Goal: Obtain resource: Download file/media

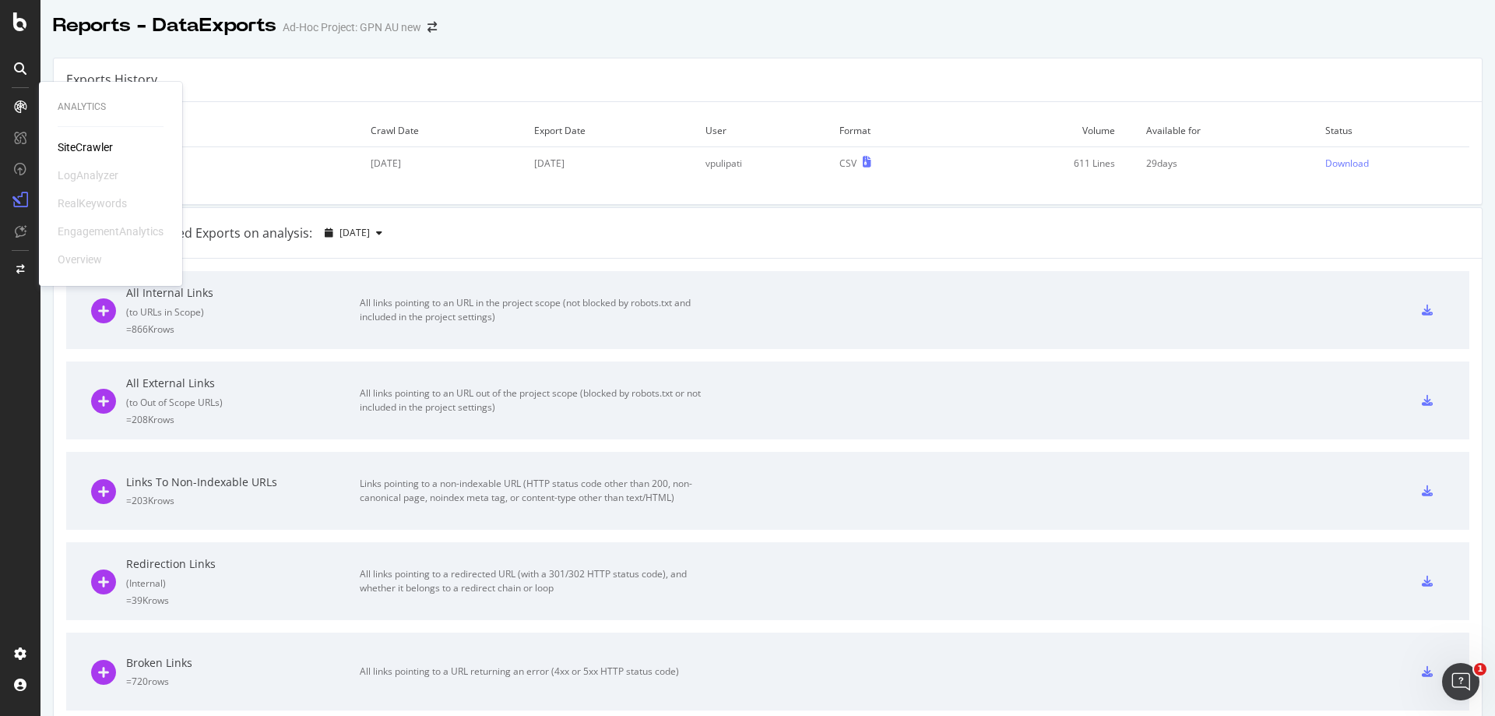
click at [83, 145] on div "SiteCrawler" at bounding box center [85, 147] width 55 height 16
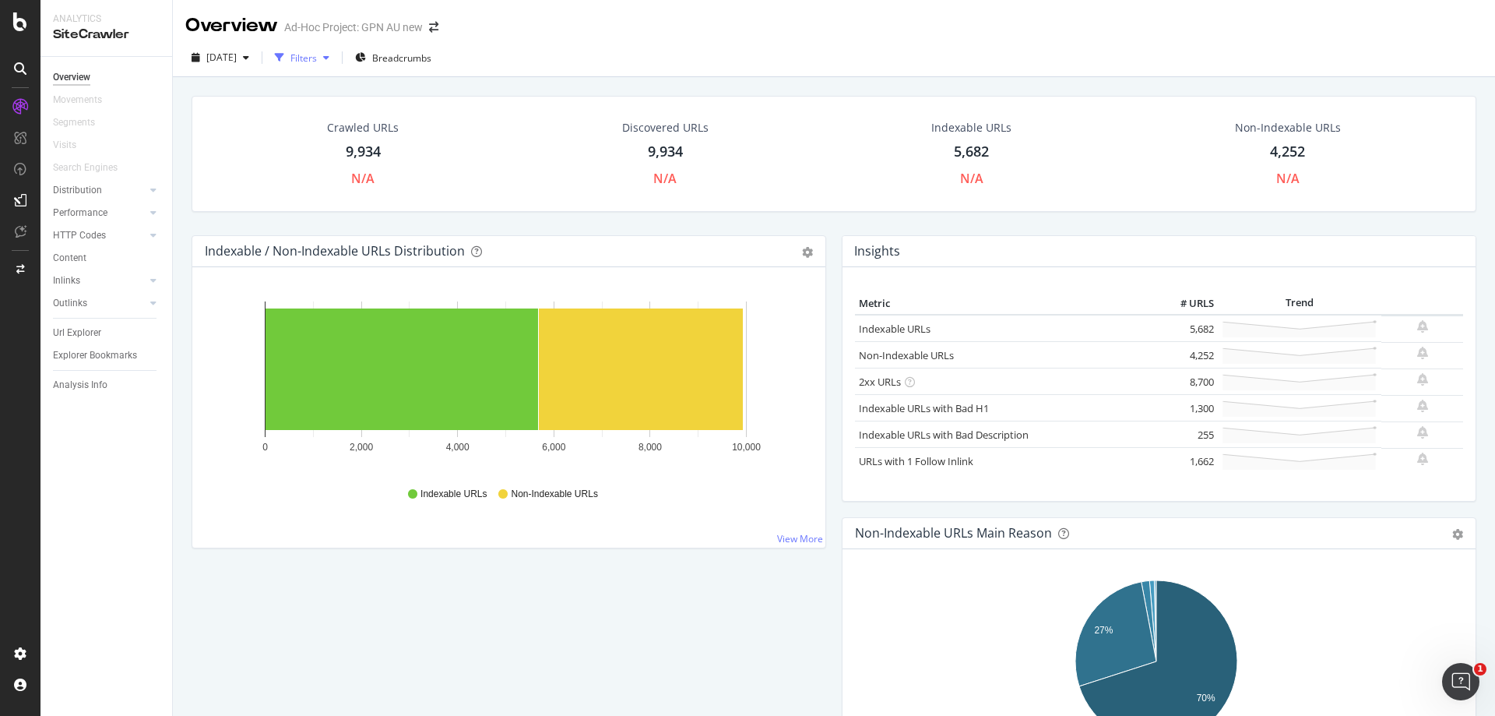
click at [317, 60] on div "Filters" at bounding box center [303, 57] width 26 height 13
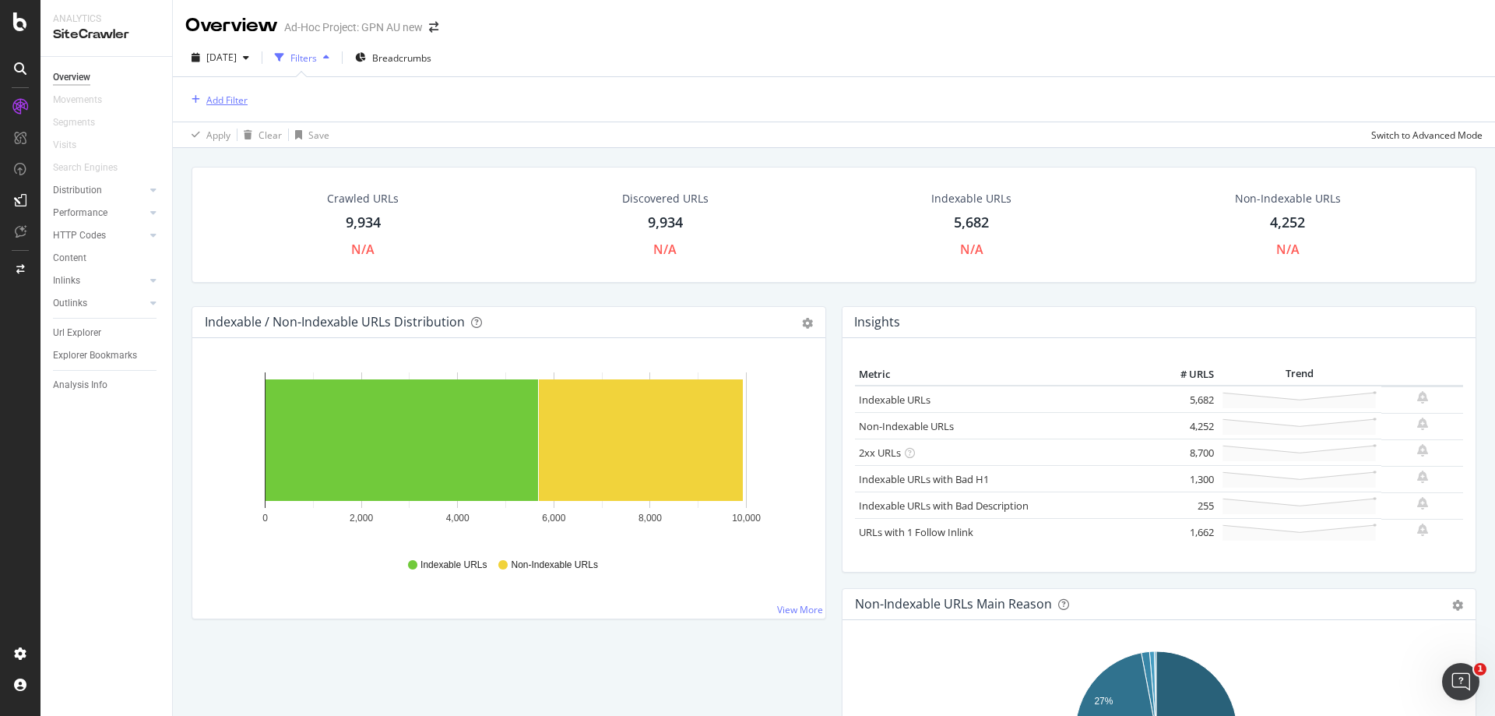
click at [231, 102] on div "Add Filter" at bounding box center [226, 99] width 41 height 13
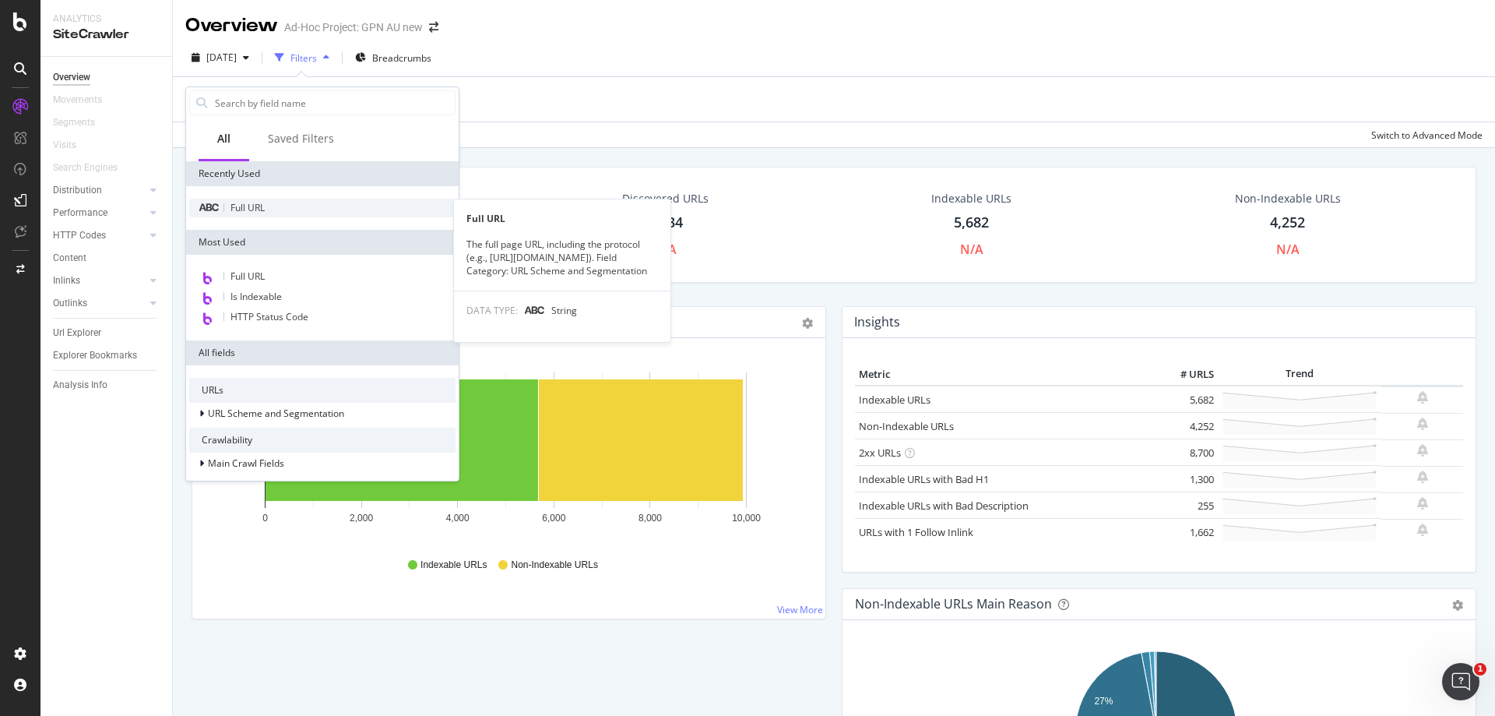
click at [251, 210] on span "Full URL" at bounding box center [248, 207] width 34 height 13
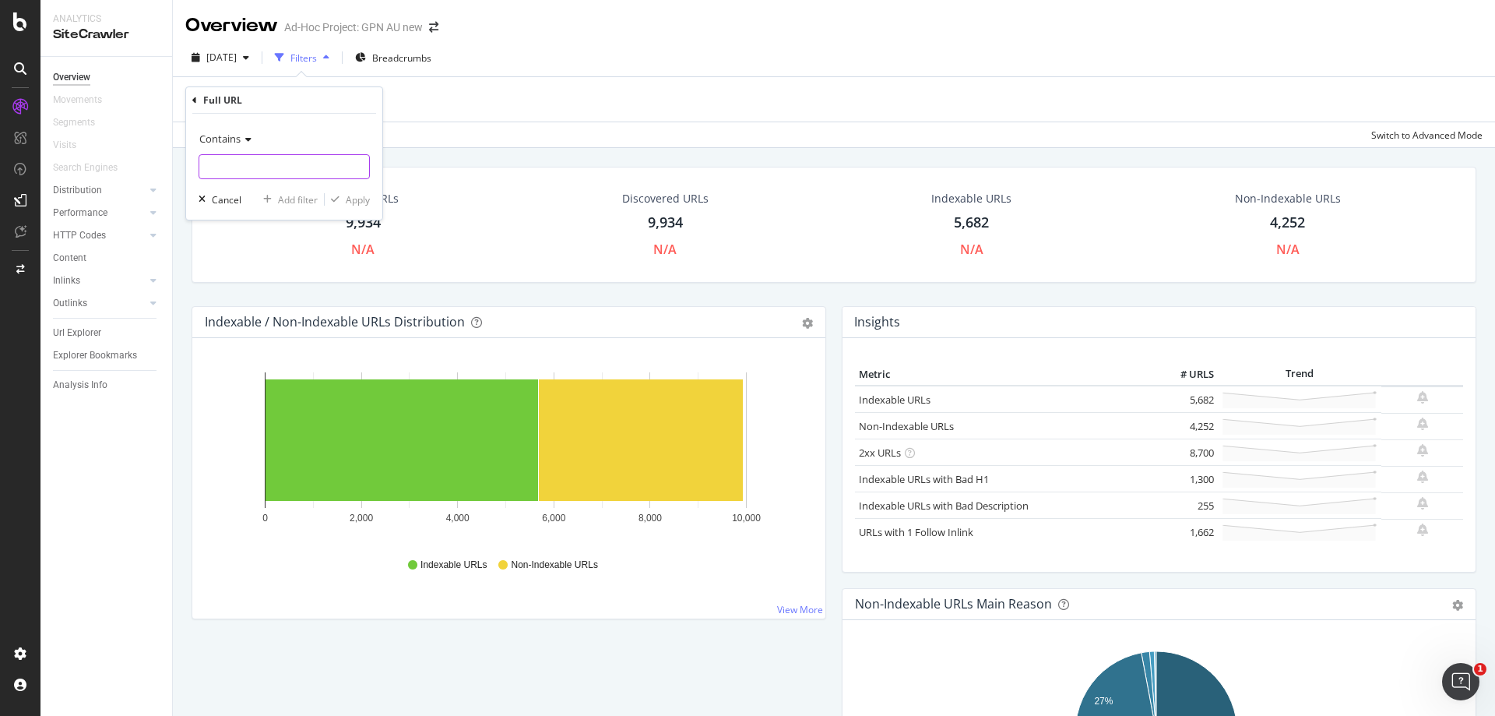
click at [272, 165] on input "text" at bounding box center [284, 166] width 170 height 25
paste input "[URL][DOMAIN_NAME]"
type input "[URL][DOMAIN_NAME]"
drag, startPoint x: 359, startPoint y: 197, endPoint x: 660, endPoint y: 172, distance: 302.4
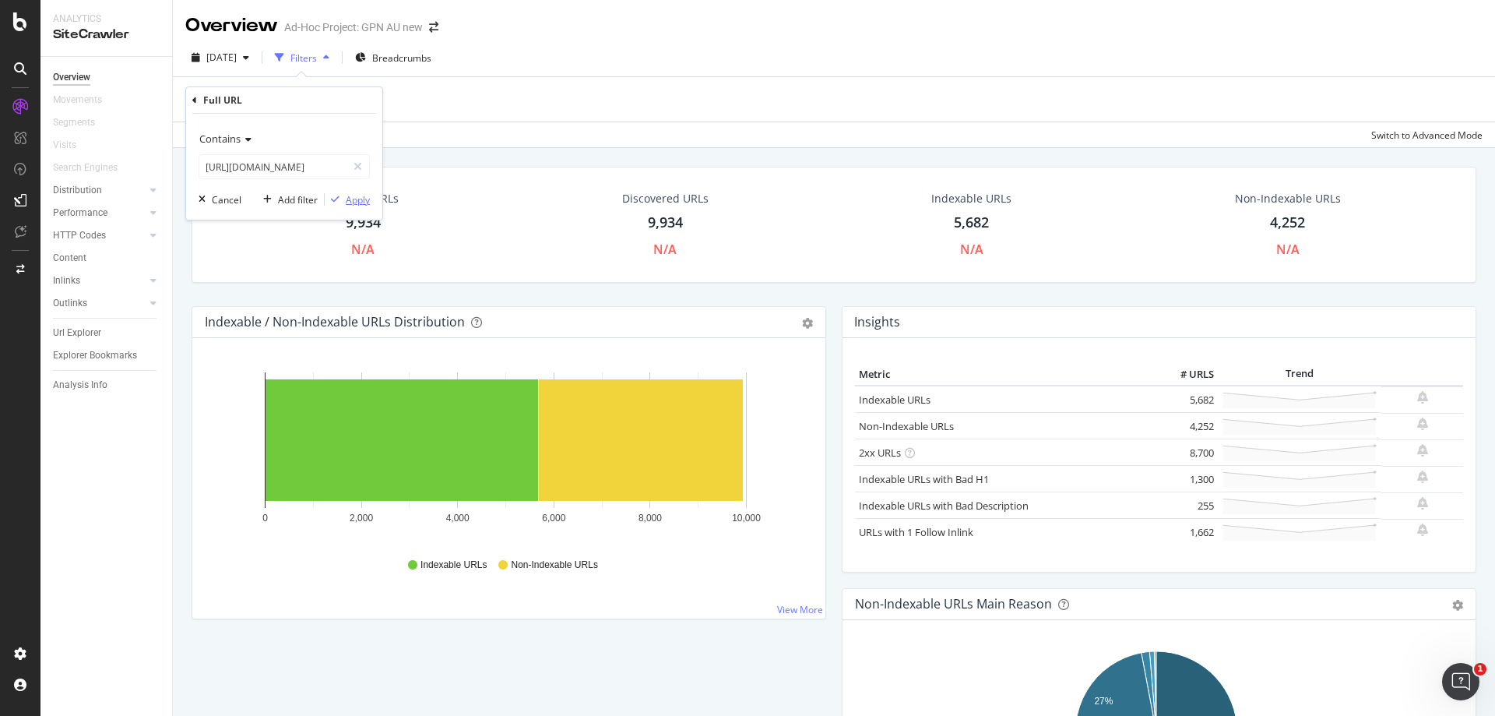
click at [359, 197] on div "Apply" at bounding box center [358, 199] width 24 height 13
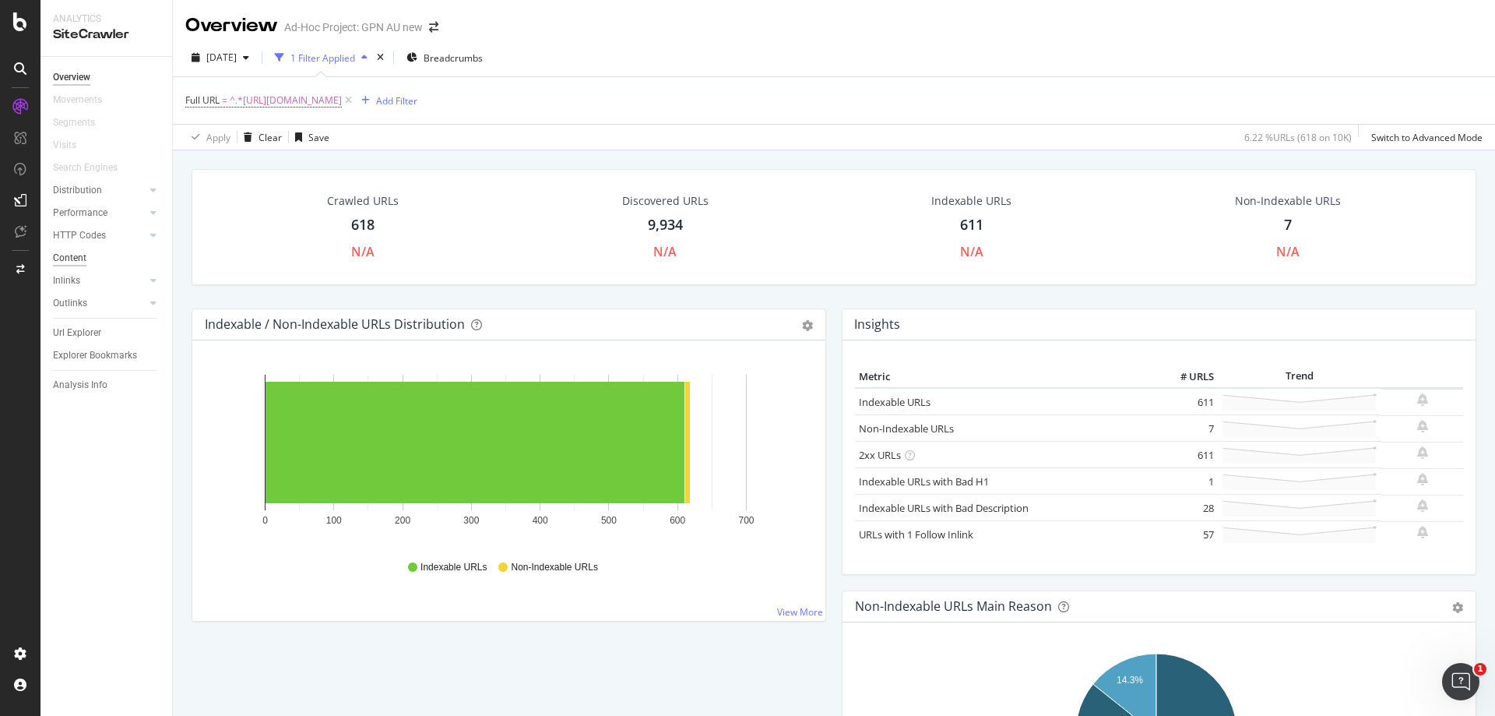
click at [76, 259] on div "Content" at bounding box center [69, 258] width 33 height 16
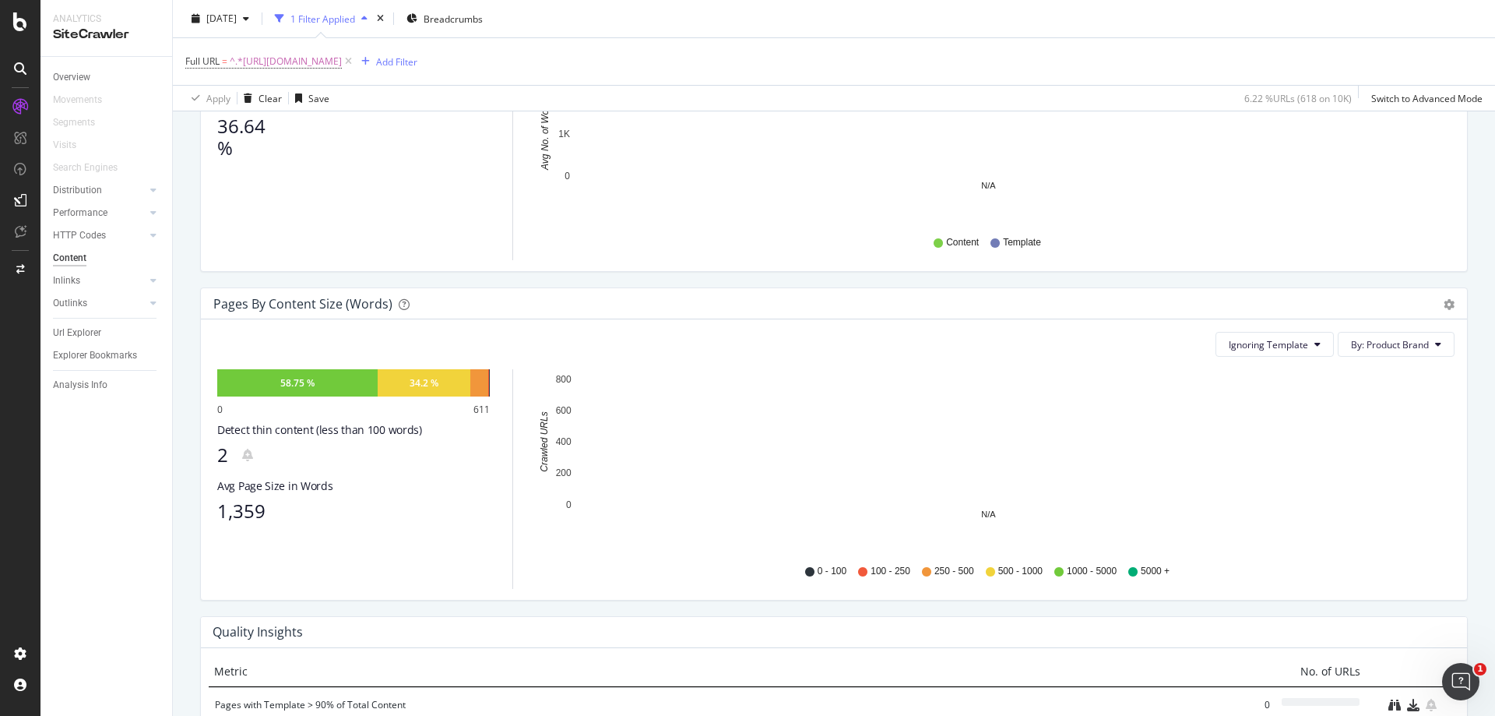
scroll to position [389, 0]
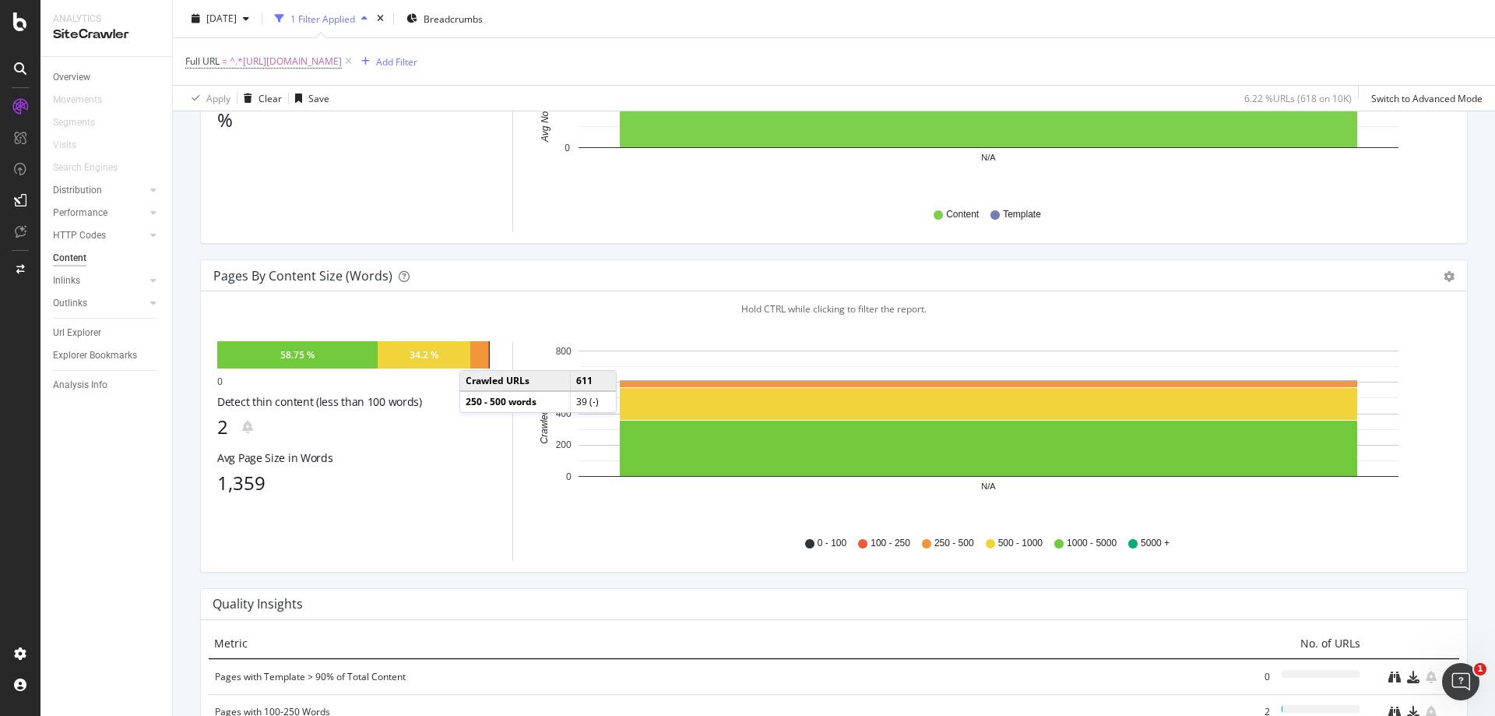
click at [475, 367] on div at bounding box center [478, 354] width 17 height 27
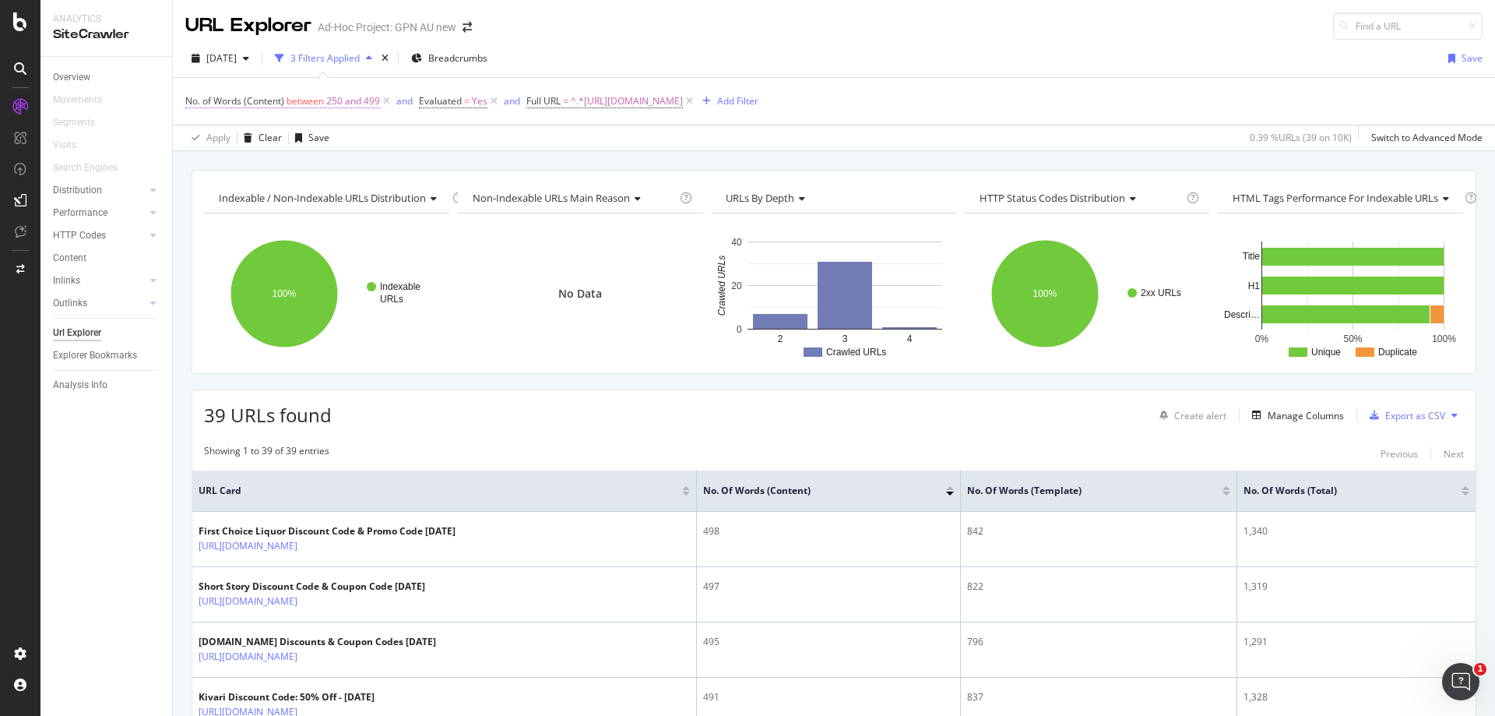
click at [328, 105] on span "250 and 499" at bounding box center [353, 101] width 54 height 22
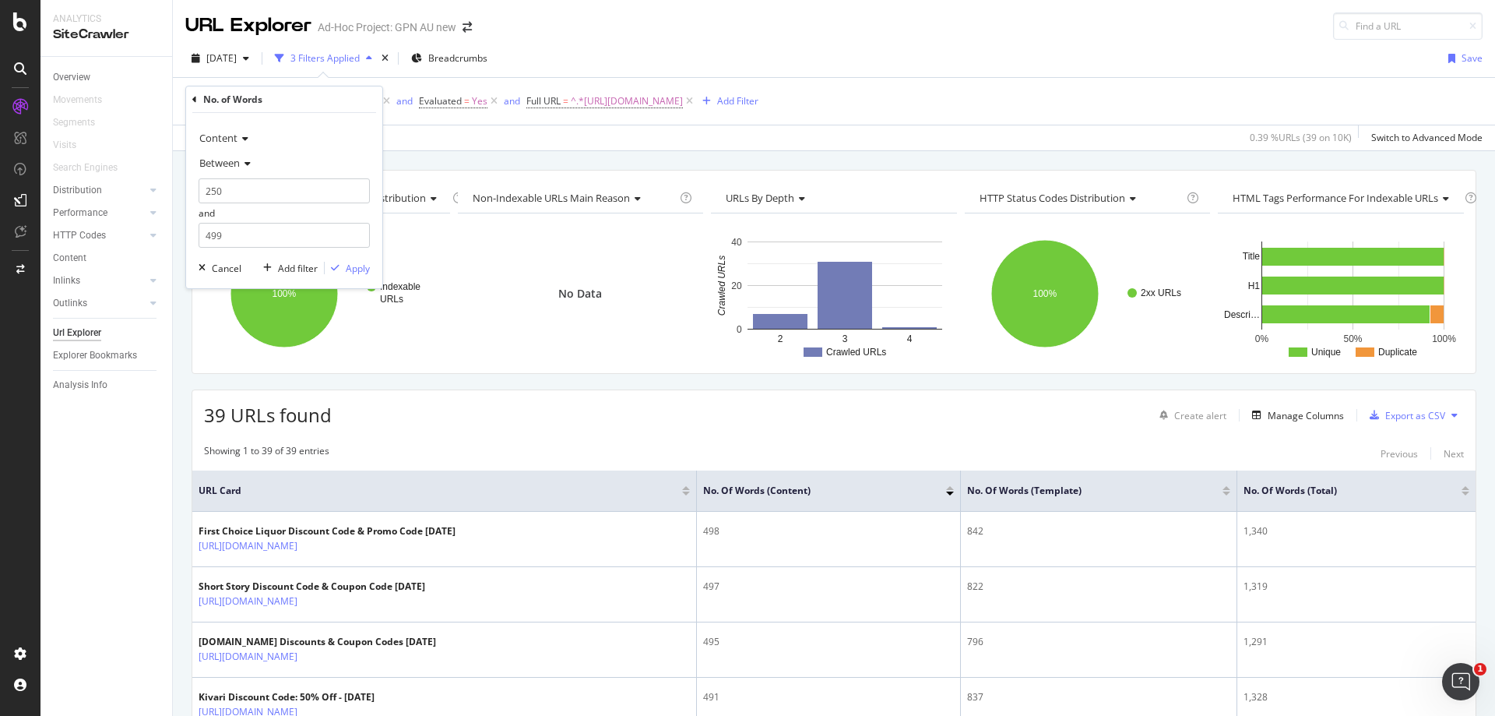
click at [232, 160] on span "Between" at bounding box center [219, 163] width 40 height 14
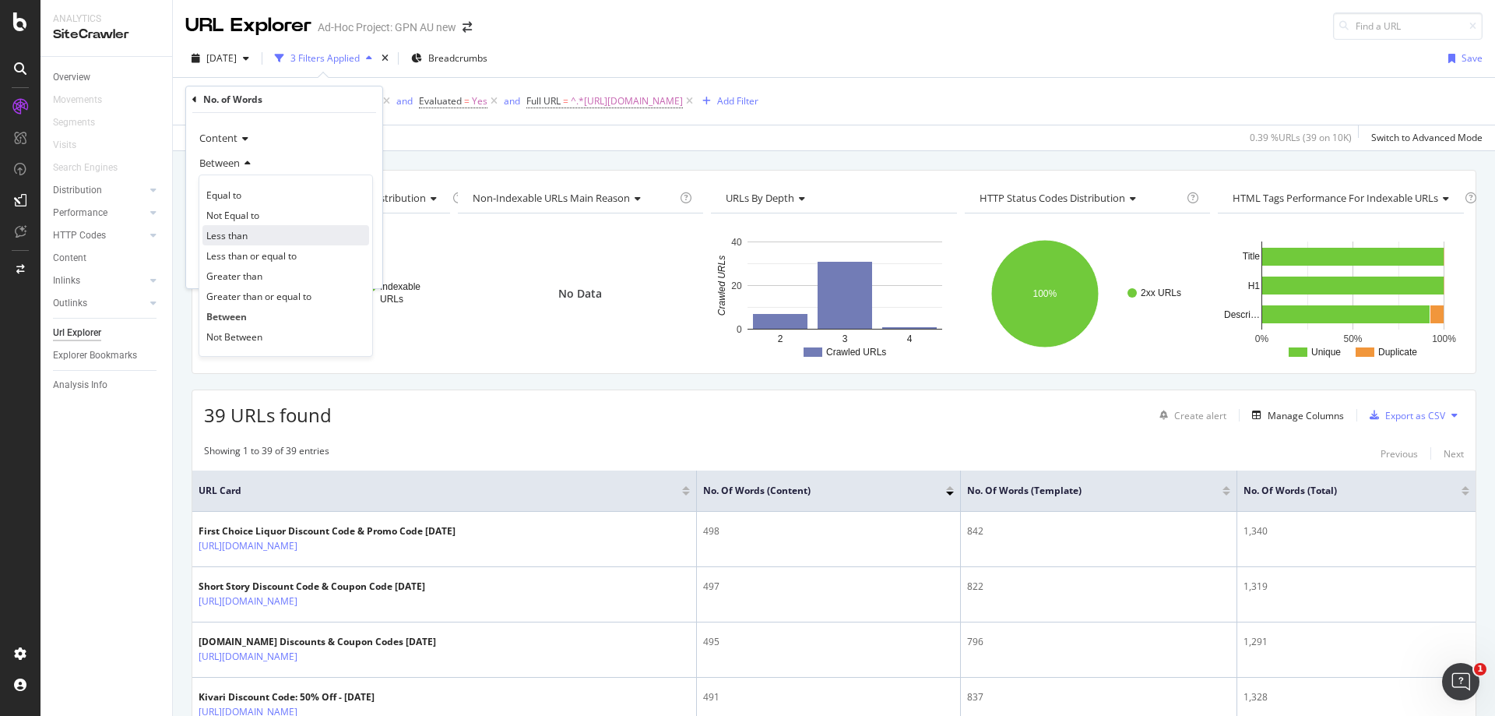
click at [245, 234] on span "Less than" at bounding box center [226, 235] width 41 height 13
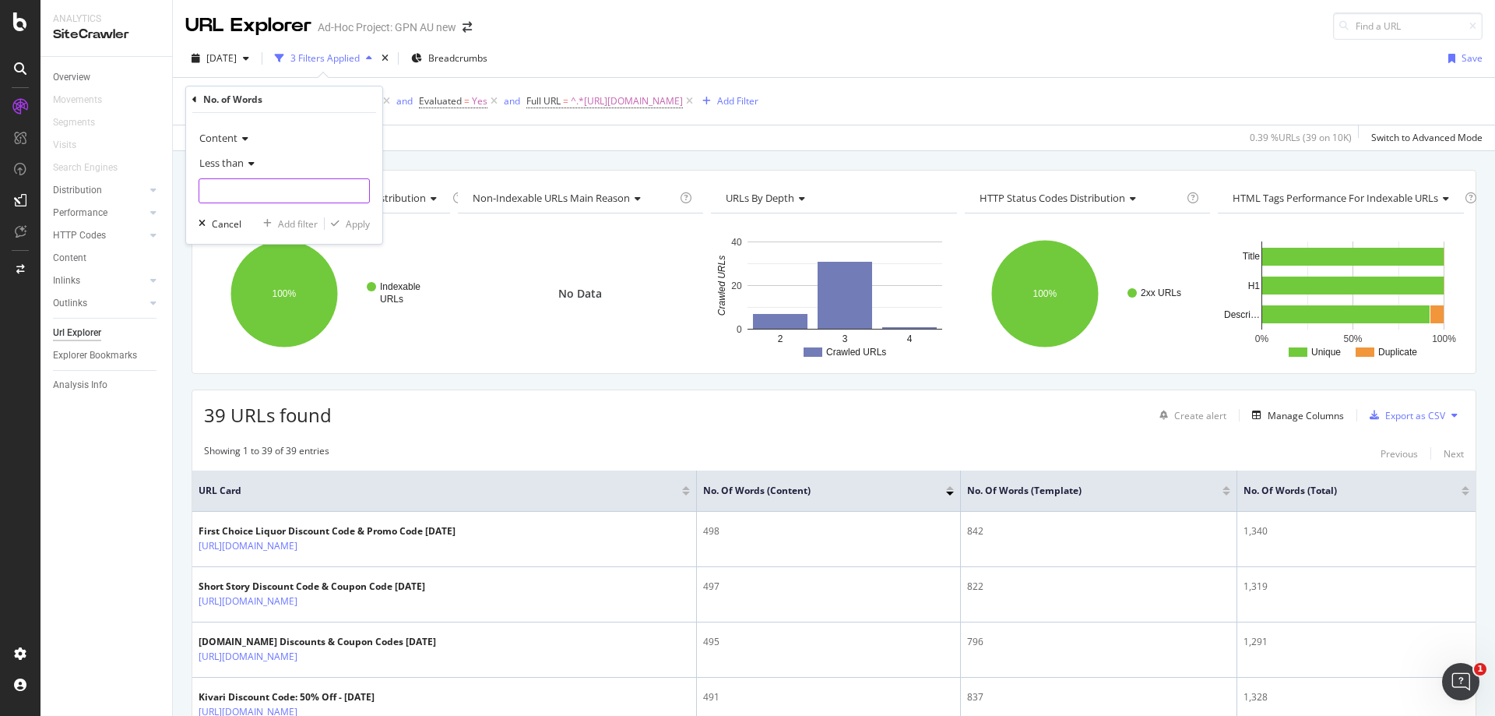
click at [245, 196] on input "number" at bounding box center [284, 190] width 171 height 25
type input "300"
click at [363, 220] on div "Apply" at bounding box center [358, 223] width 24 height 13
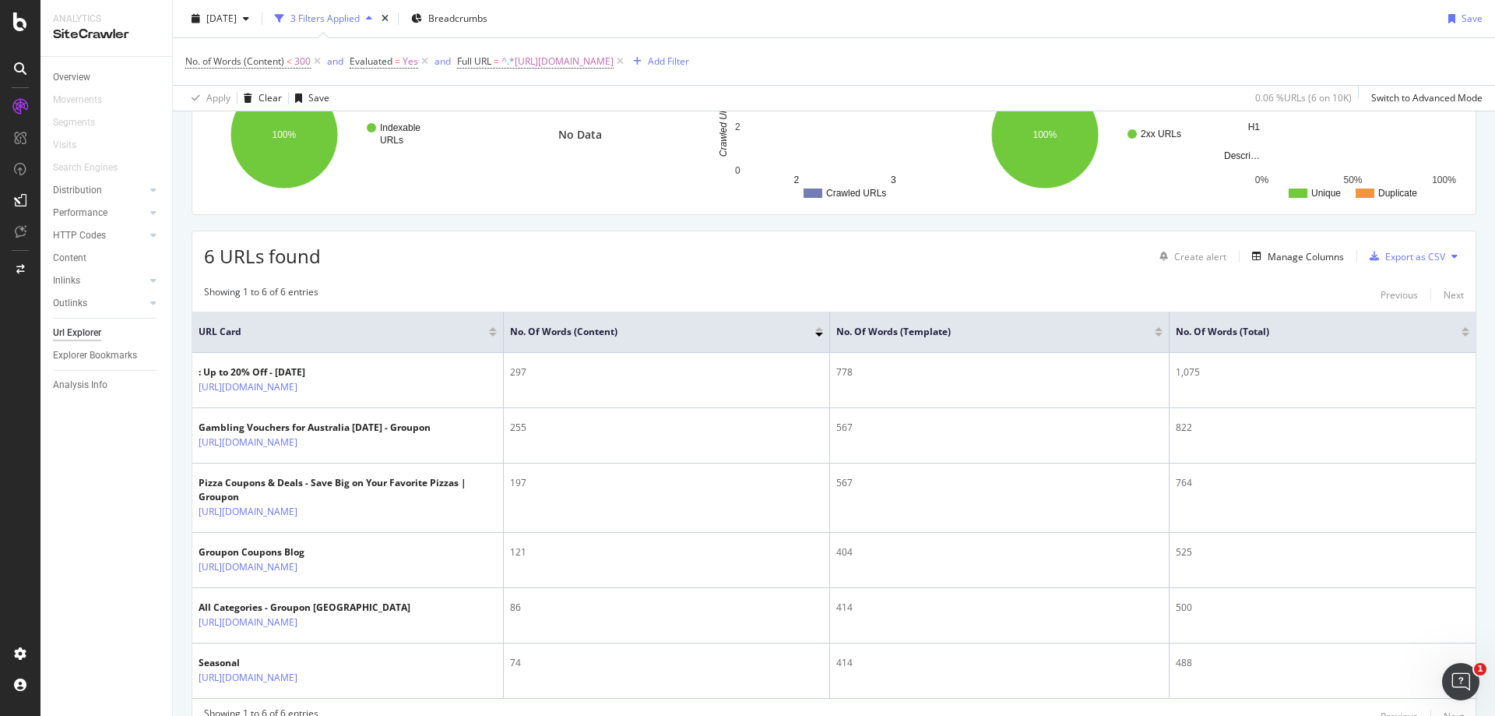
scroll to position [231, 0]
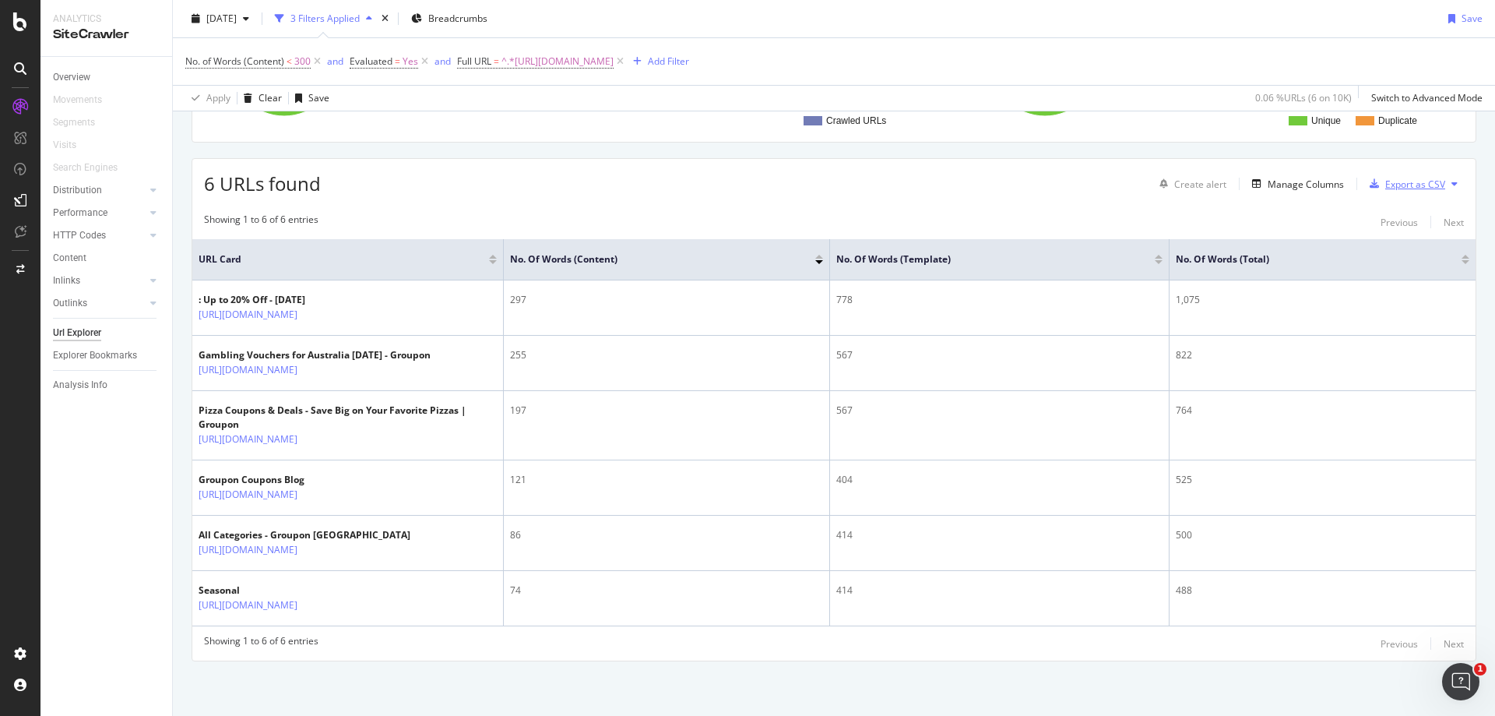
click at [1400, 185] on div "Export as CSV" at bounding box center [1415, 184] width 60 height 13
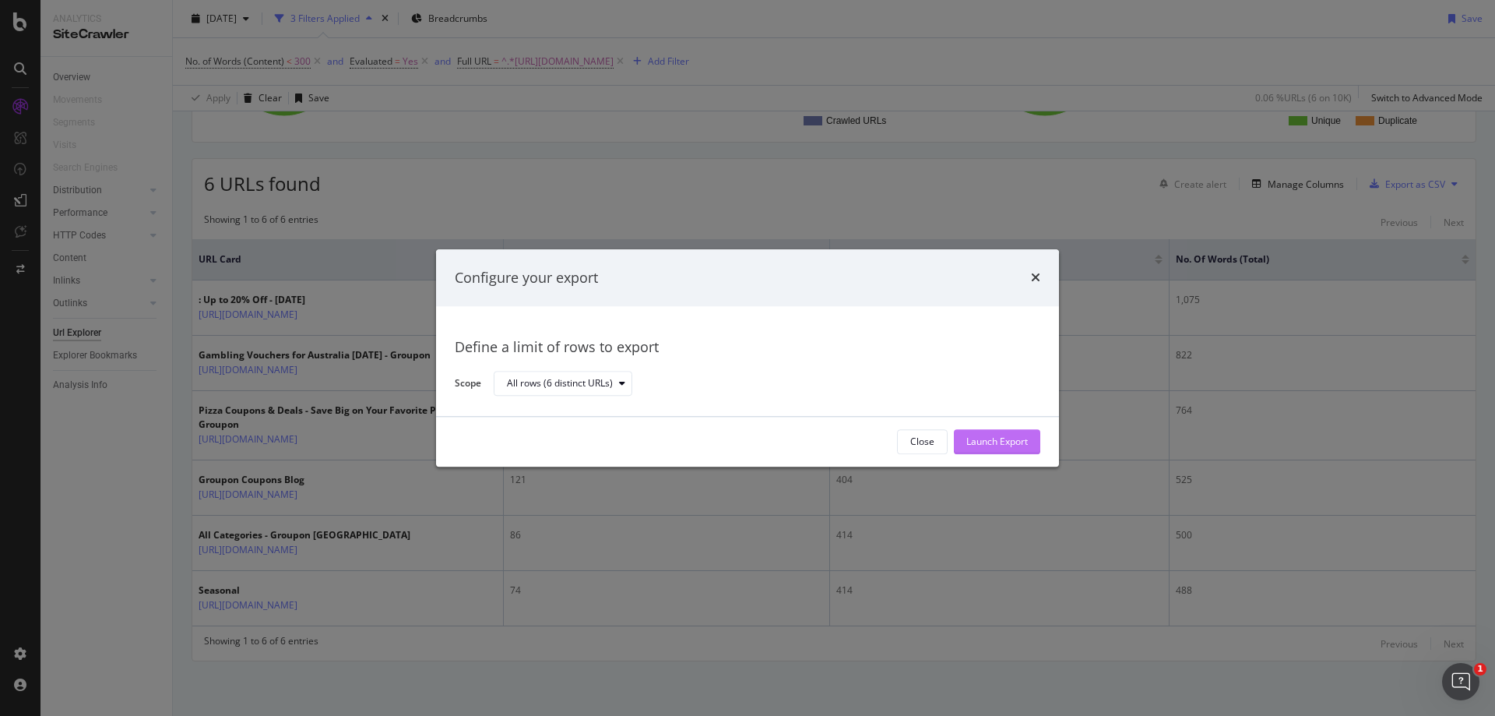
click at [1000, 447] on div "Launch Export" at bounding box center [997, 441] width 62 height 13
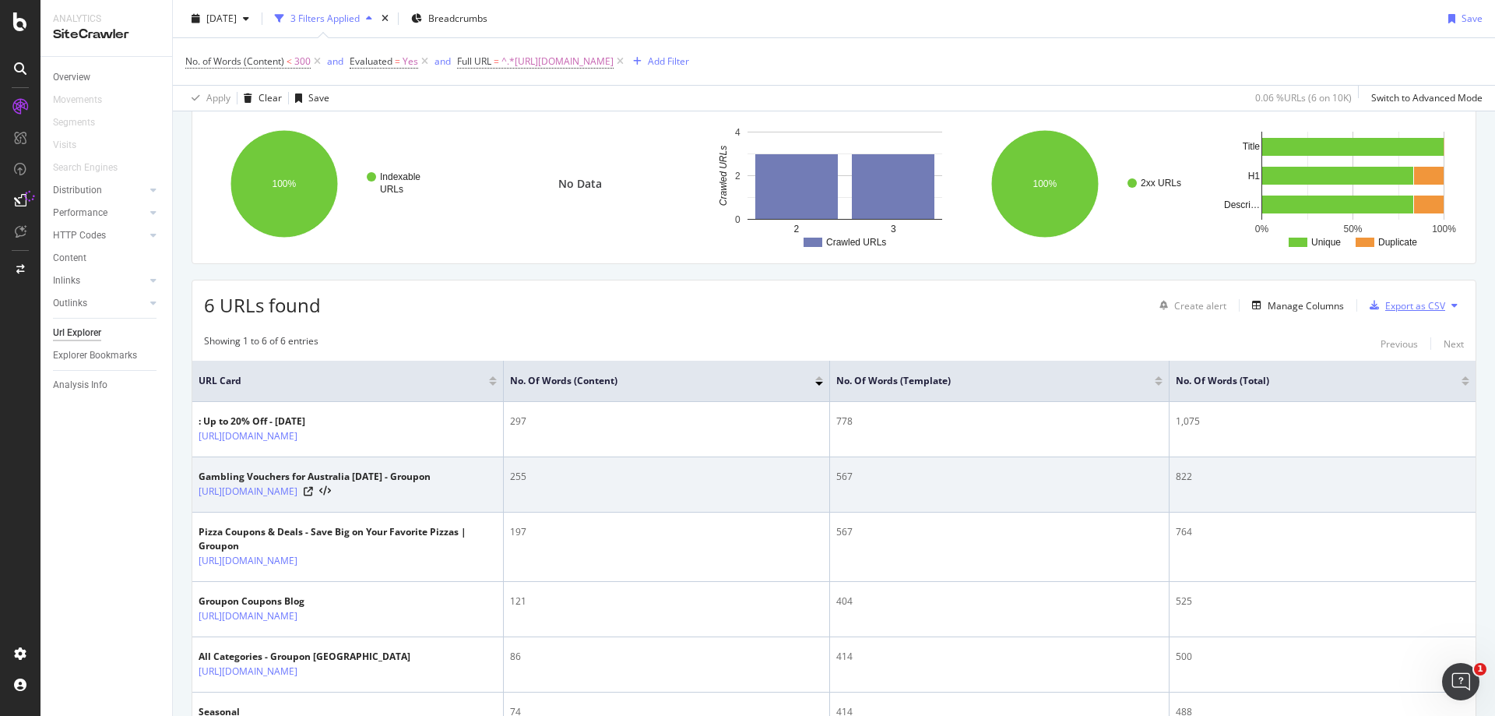
scroll to position [0, 0]
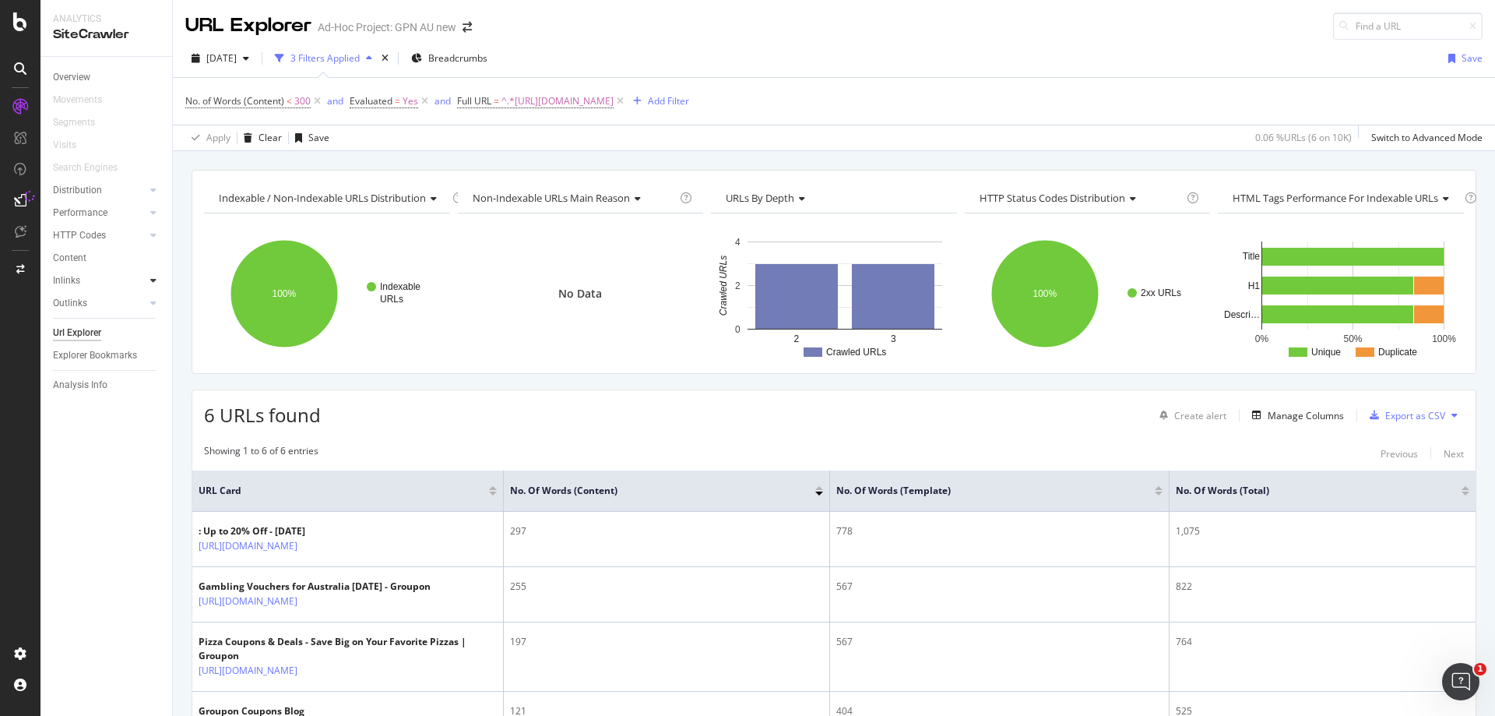
click at [151, 283] on icon at bounding box center [153, 280] width 6 height 9
click at [73, 280] on div "Inlinks" at bounding box center [66, 281] width 27 height 16
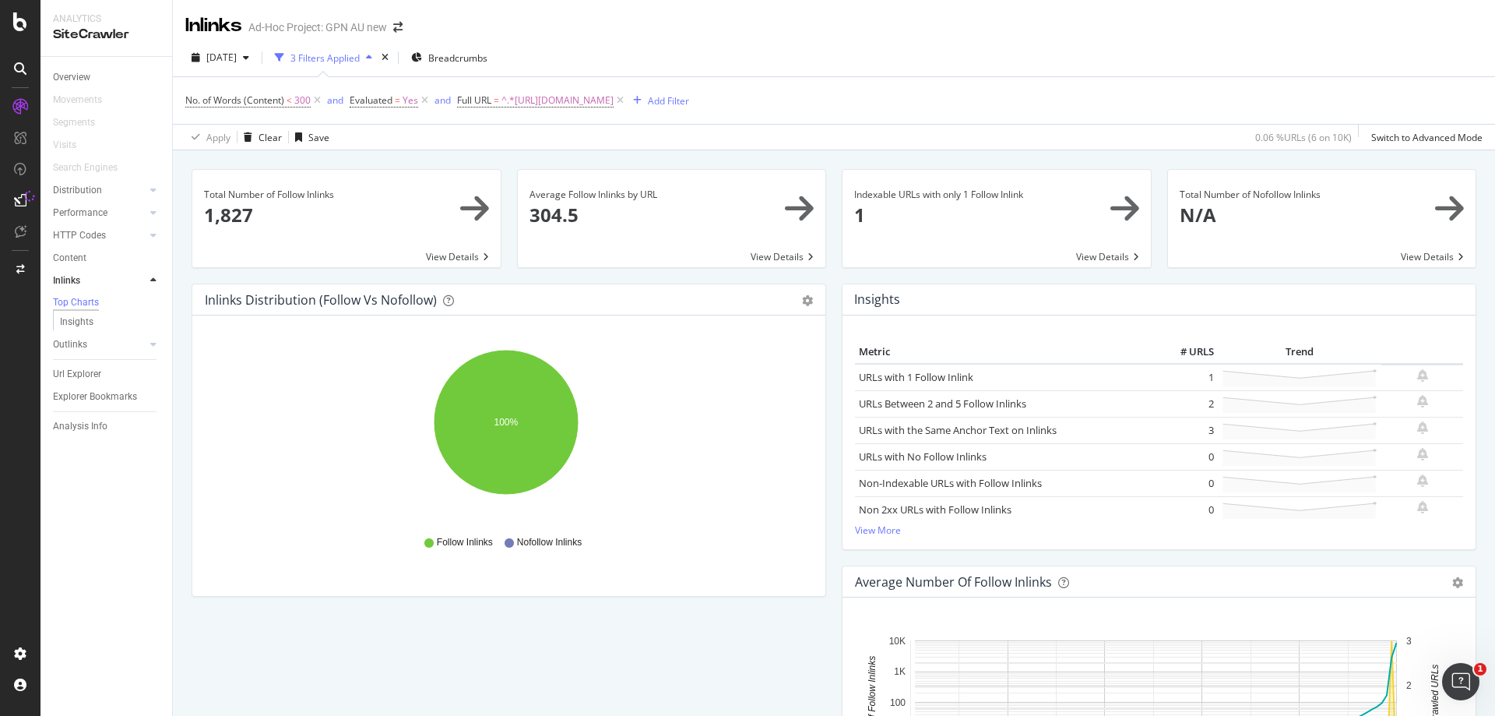
click at [1028, 252] on span at bounding box center [997, 218] width 308 height 97
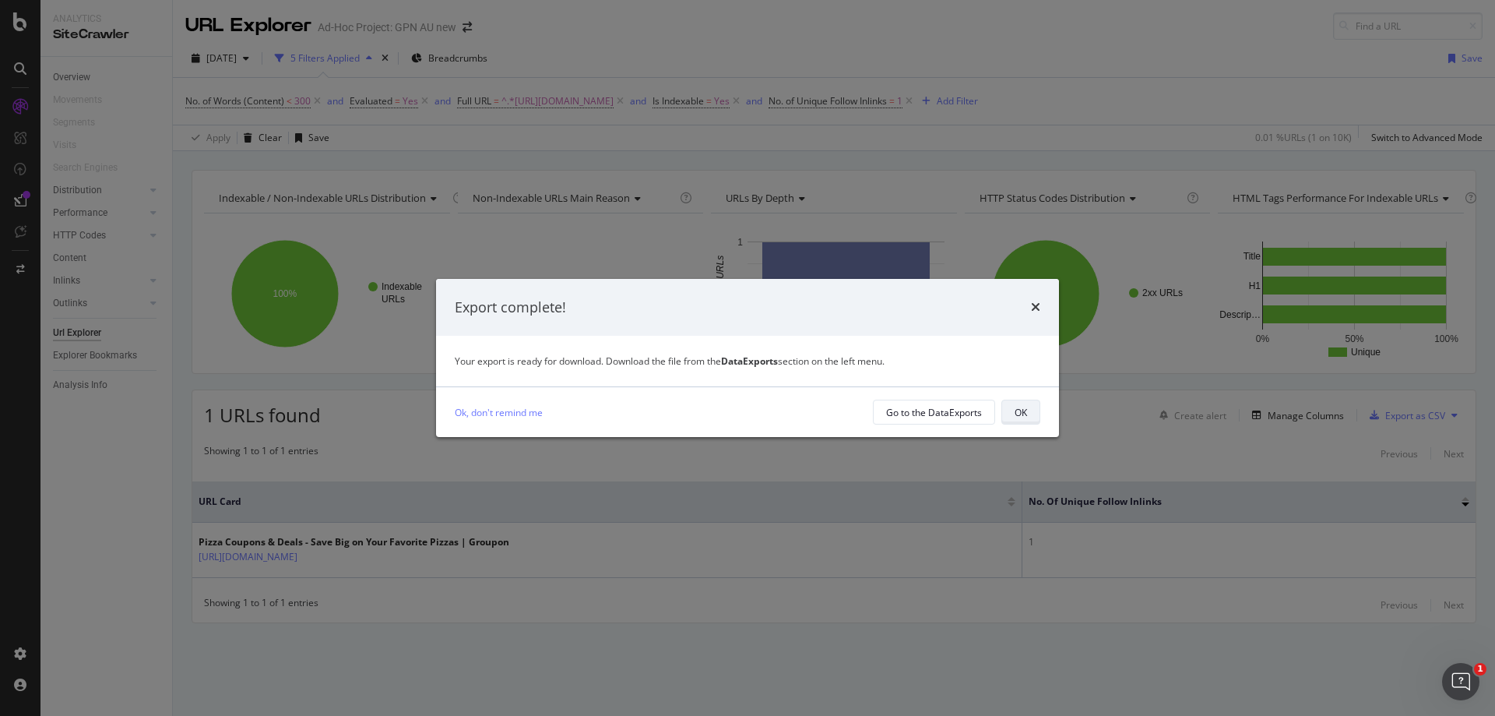
click at [1029, 419] on button "OK" at bounding box center [1021, 412] width 39 height 25
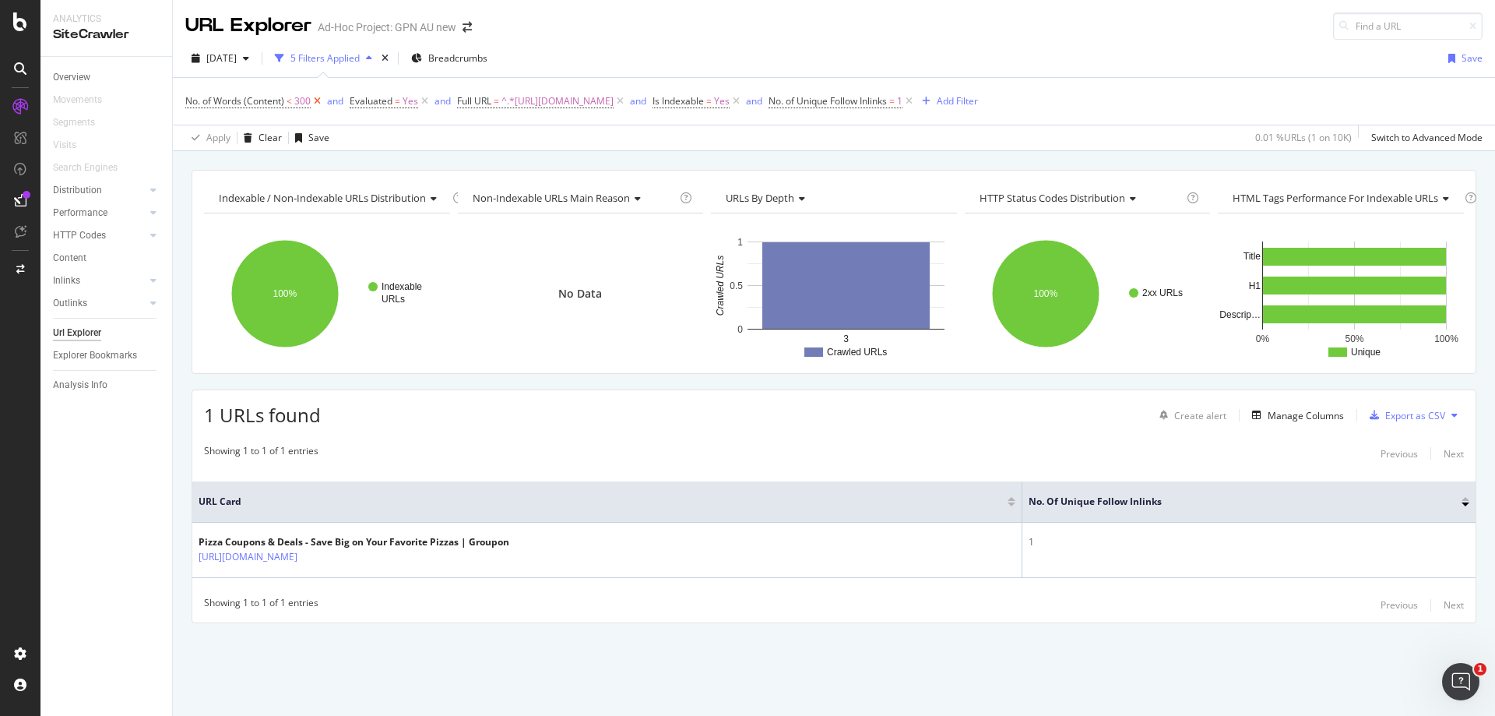
click at [319, 100] on icon at bounding box center [317, 101] width 13 height 16
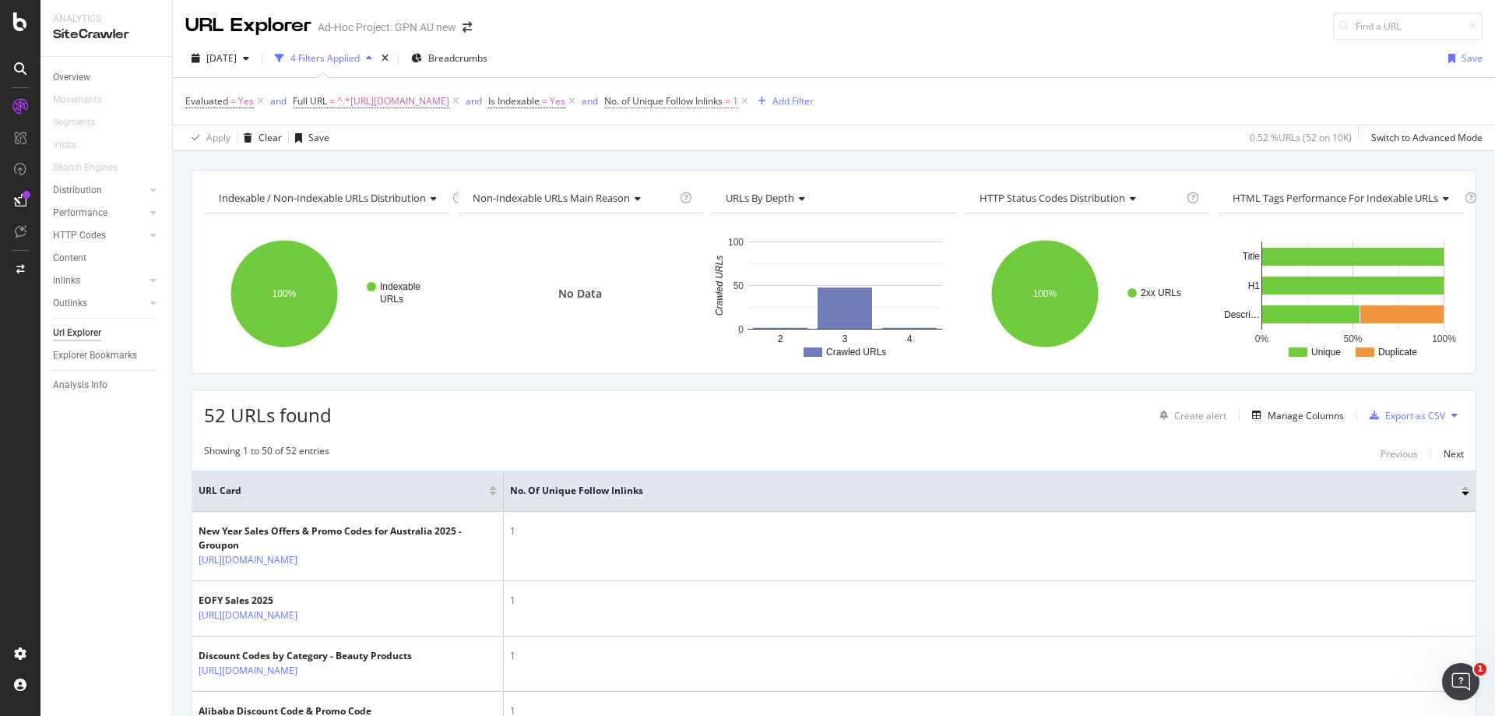
click at [723, 97] on span "No. of Unique Follow Inlinks" at bounding box center [663, 100] width 118 height 13
click at [739, 160] on span "Equal to" at bounding box center [724, 163] width 38 height 14
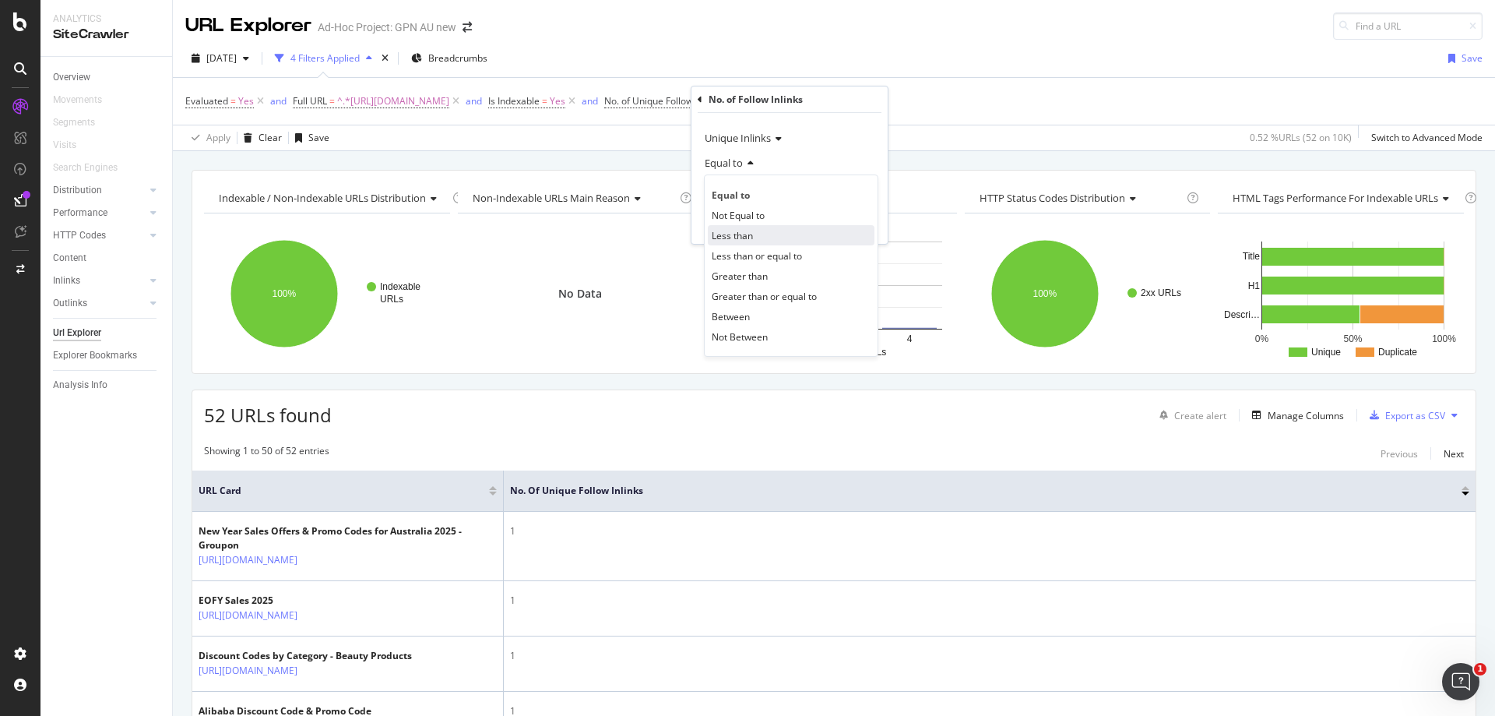
click at [761, 235] on div "Less than" at bounding box center [791, 235] width 167 height 20
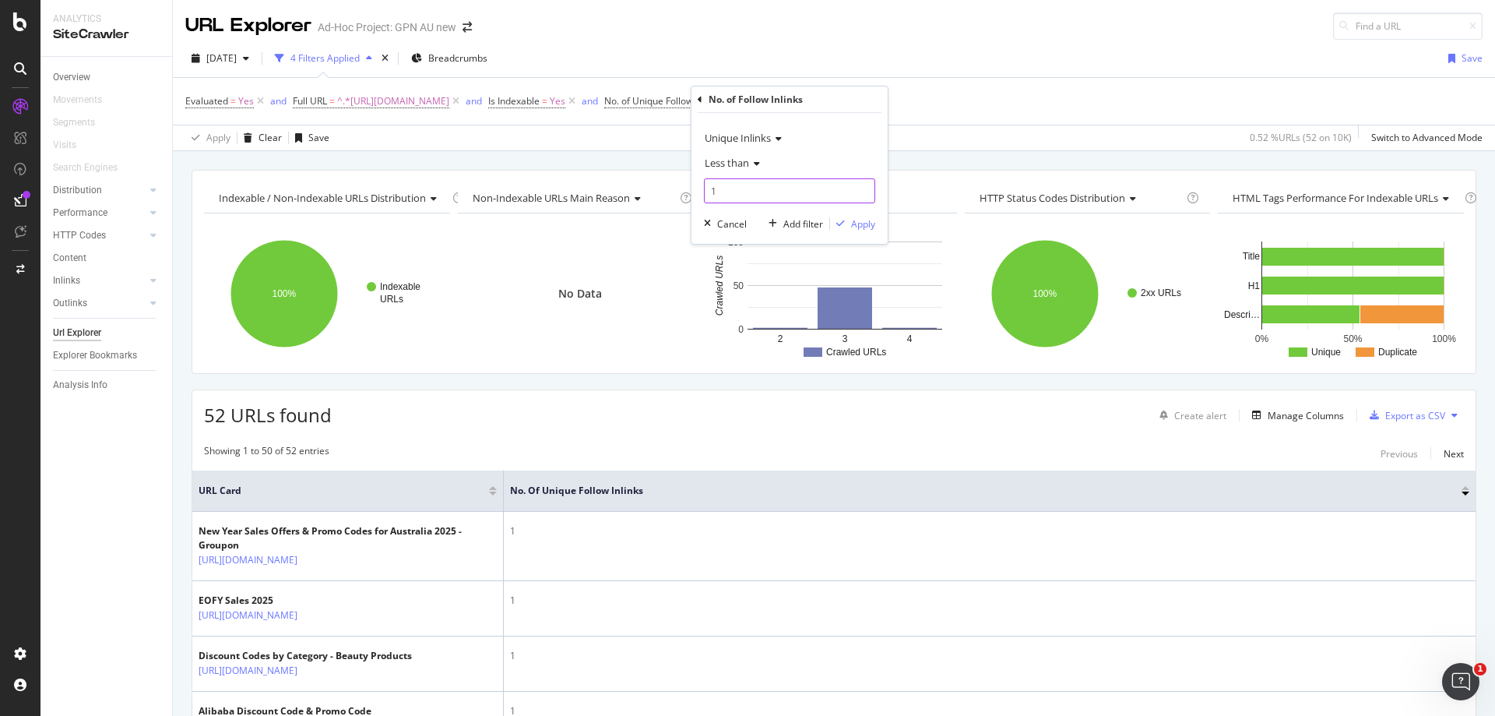
click at [754, 192] on input "1" at bounding box center [789, 190] width 171 height 25
type input "5"
click at [860, 218] on div "Apply" at bounding box center [863, 223] width 24 height 13
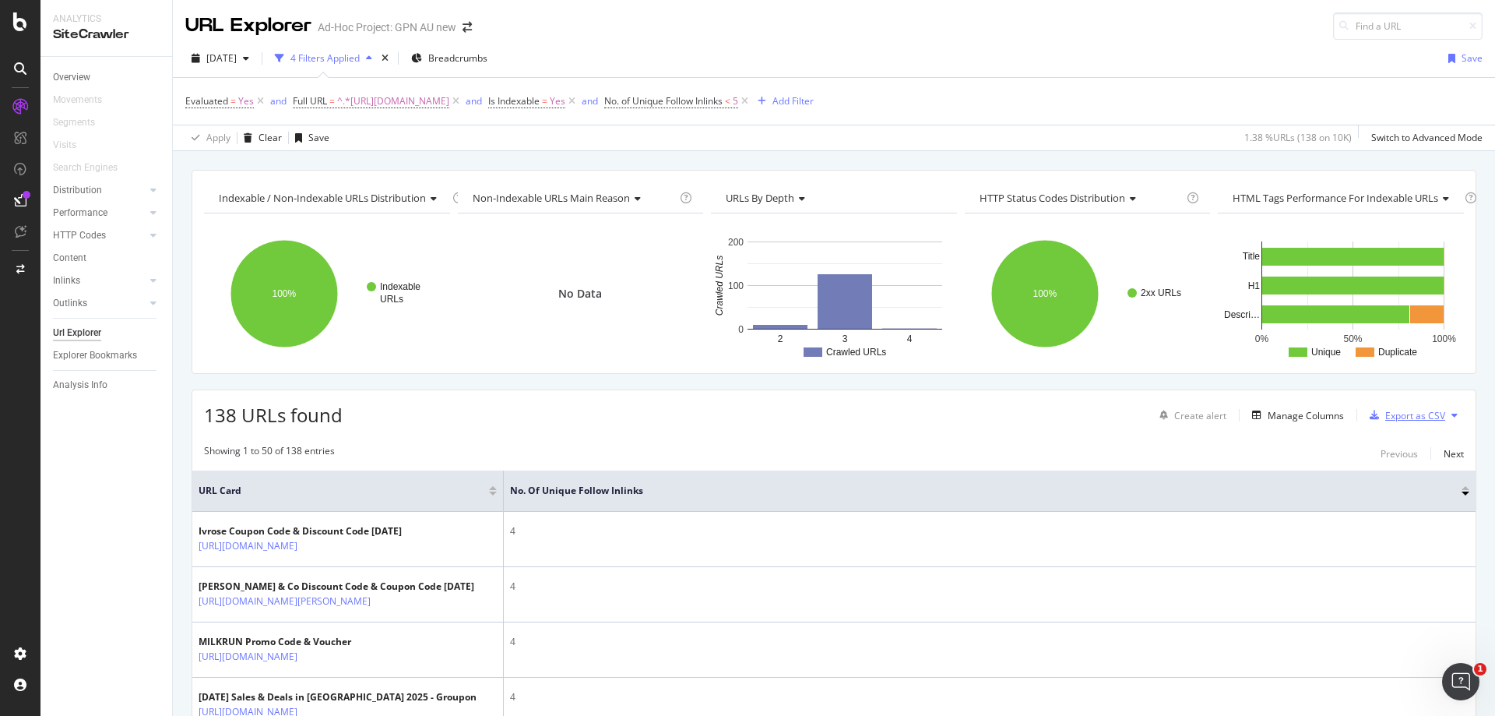
click at [1415, 410] on div "Export as CSV" at bounding box center [1415, 415] width 60 height 13
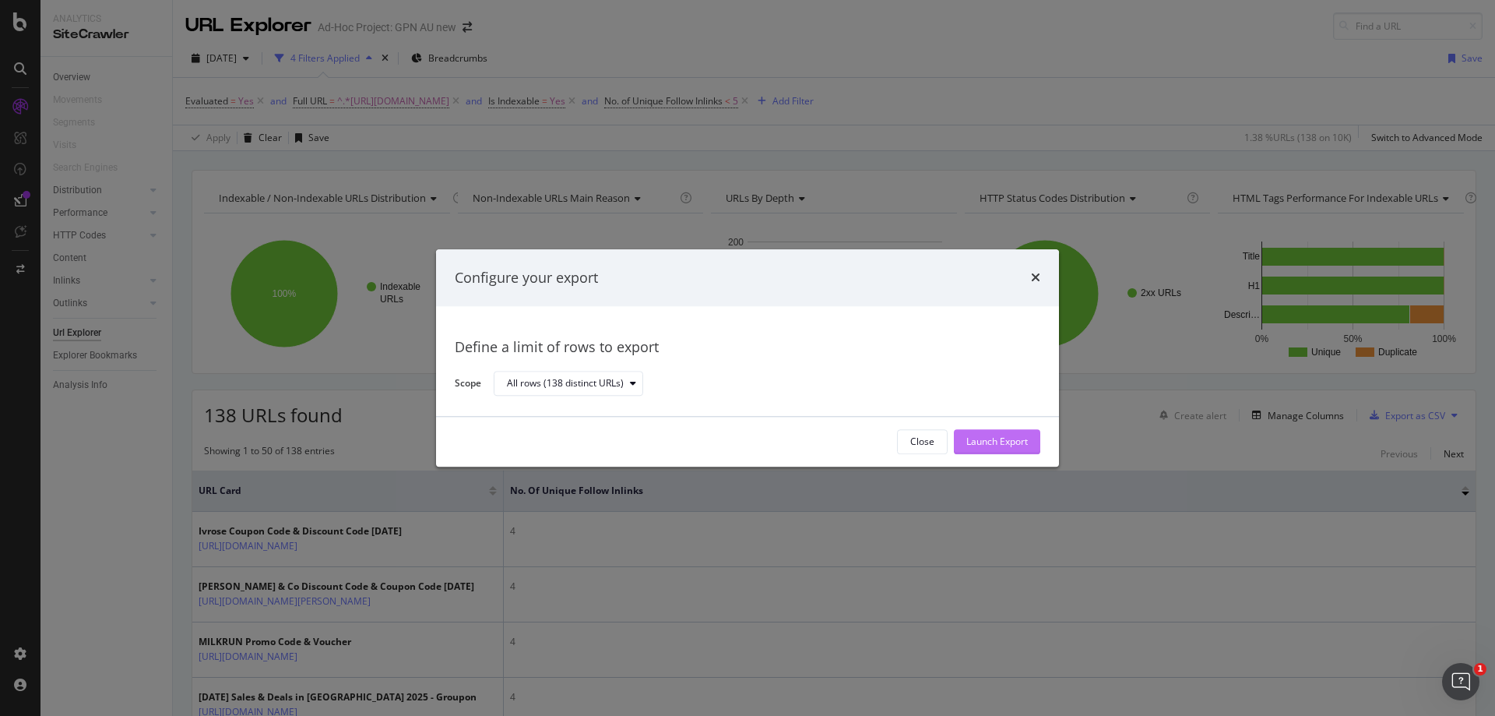
click at [1000, 437] on div "Launch Export" at bounding box center [997, 441] width 62 height 13
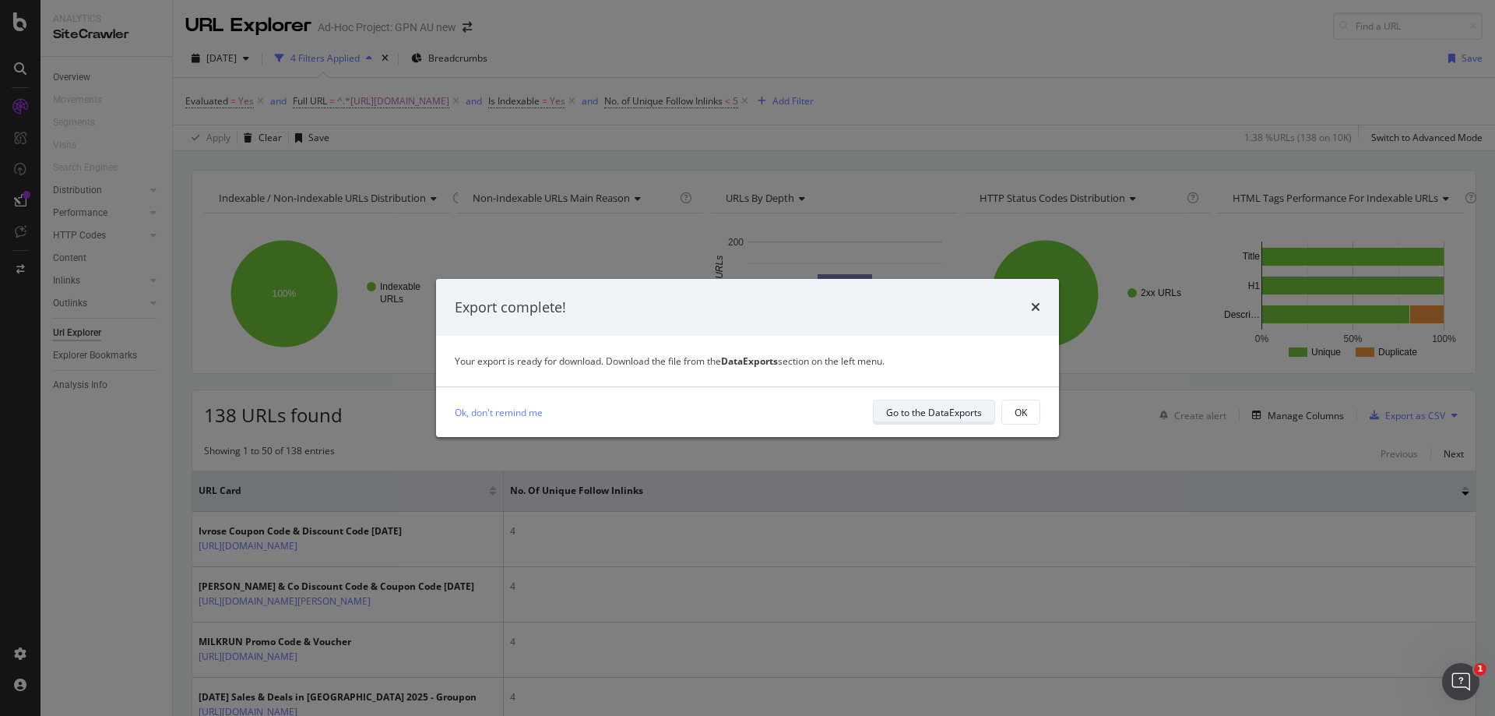
click at [977, 412] on div "Go to the DataExports" at bounding box center [934, 412] width 96 height 13
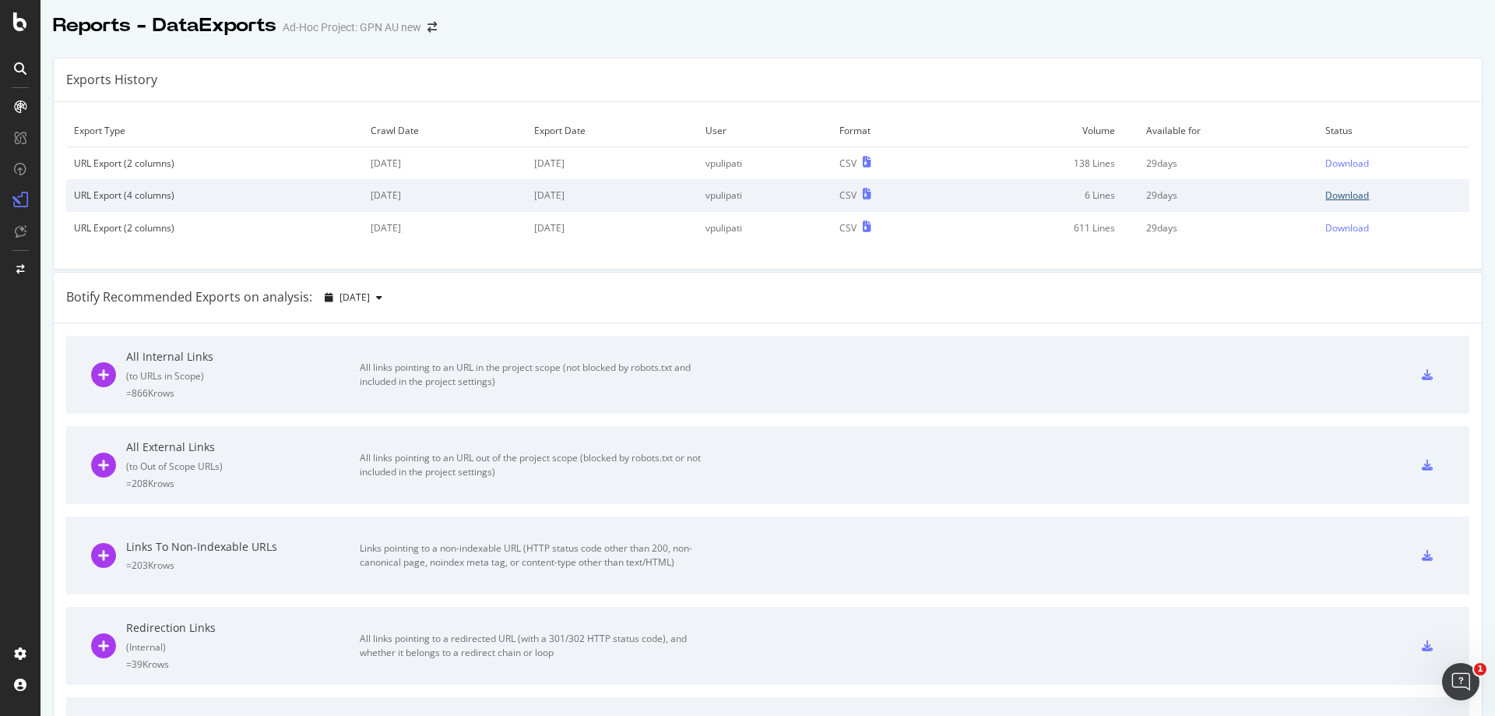
click at [1336, 193] on div "Download" at bounding box center [1348, 194] width 44 height 13
click at [1326, 167] on div "Download" at bounding box center [1348, 163] width 44 height 13
